Goal: Task Accomplishment & Management: Manage account settings

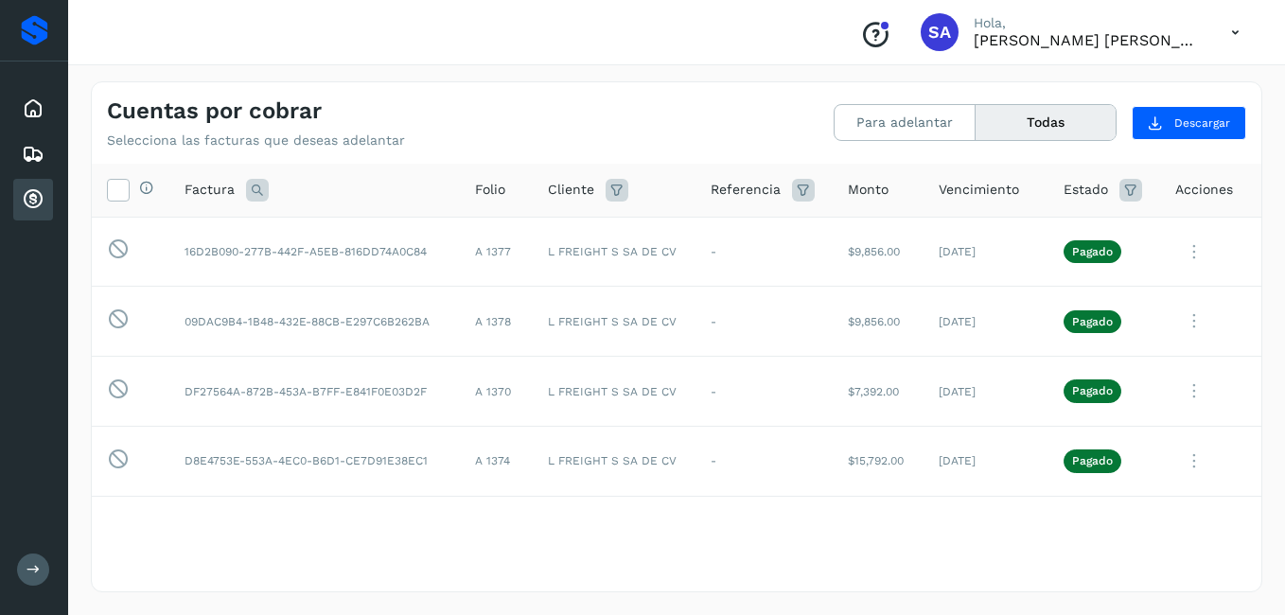
drag, startPoint x: 0, startPoint y: 0, endPoint x: 269, endPoint y: 8, distance: 268.9
click at [42, 113] on icon at bounding box center [33, 108] width 23 height 23
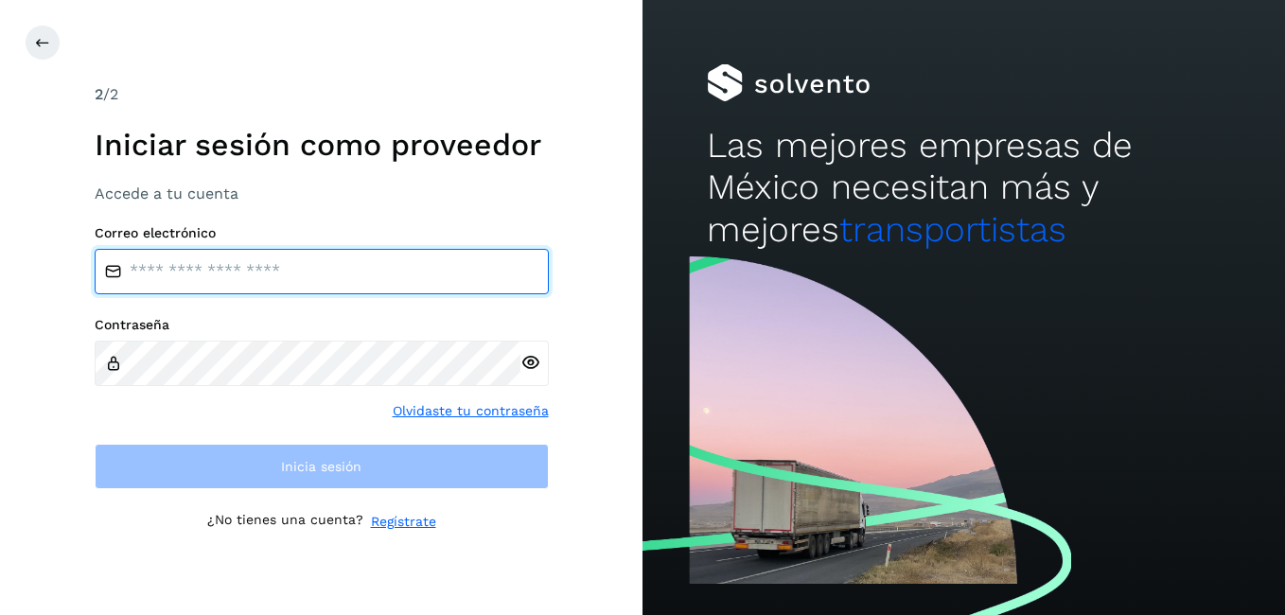
type input "**********"
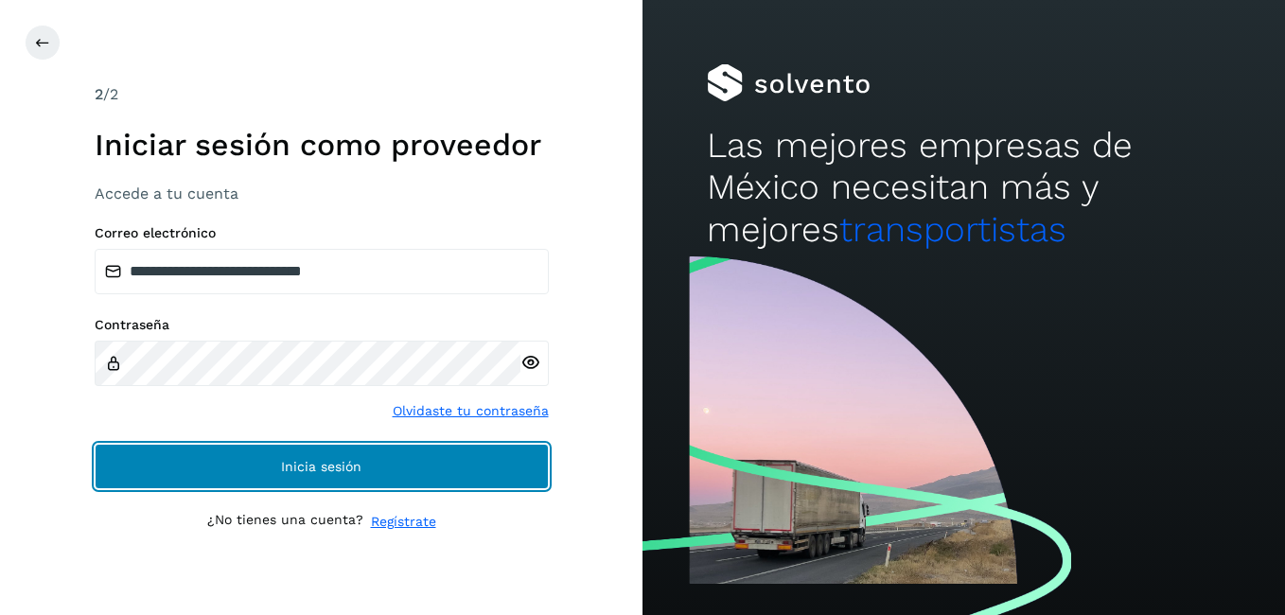
click at [234, 457] on button "Inicia sesión" at bounding box center [322, 466] width 454 height 45
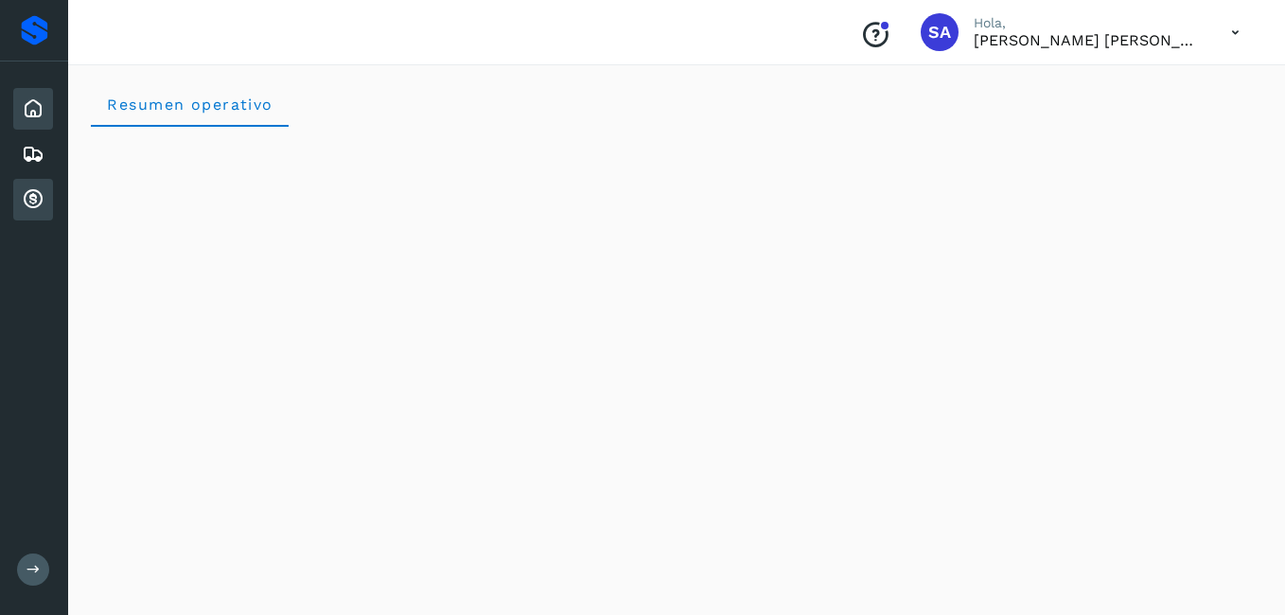
click at [41, 199] on icon at bounding box center [33, 199] width 23 height 23
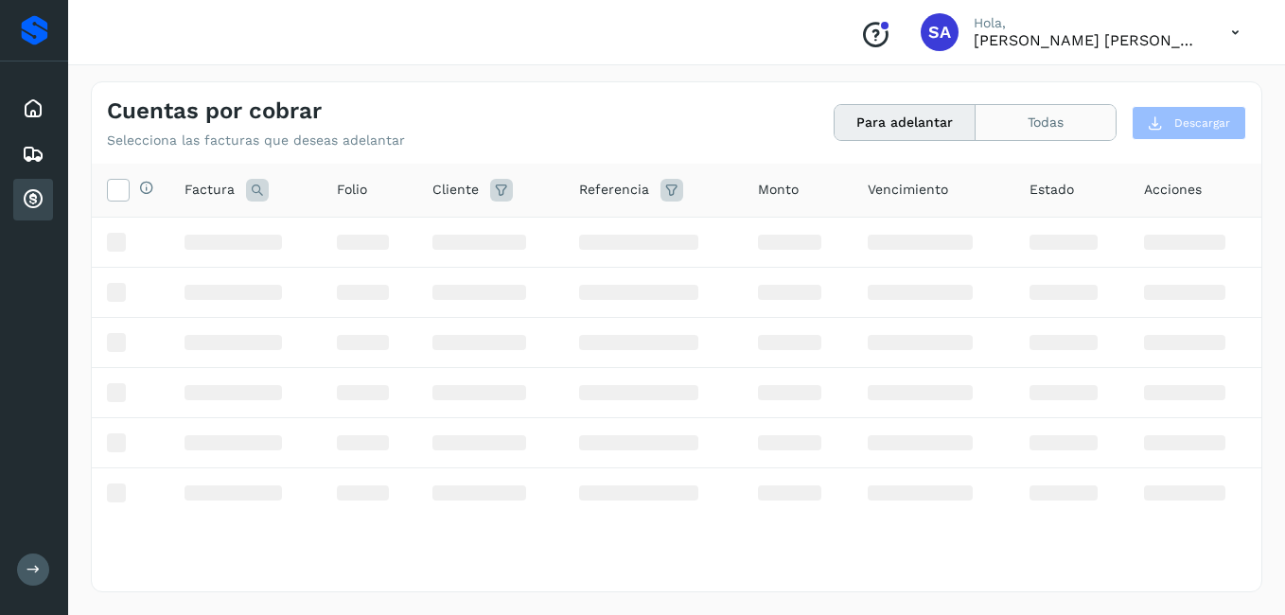
click at [1035, 116] on button "Todas" at bounding box center [1046, 122] width 140 height 35
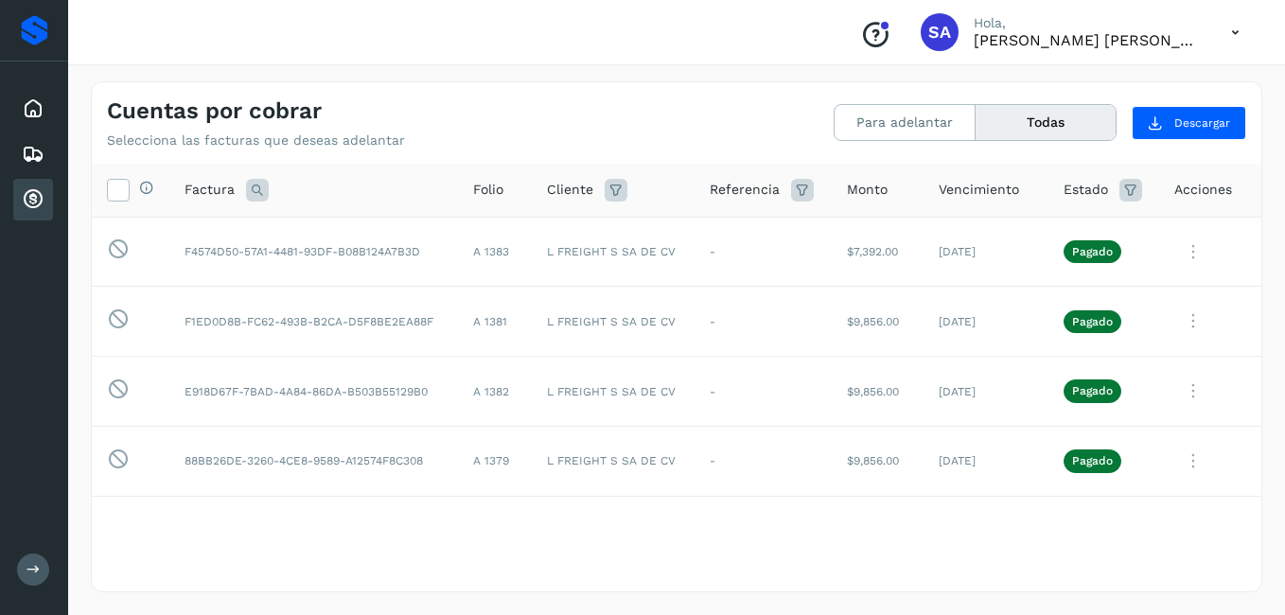
click at [1049, 115] on button "Todas" at bounding box center [1046, 122] width 140 height 35
